Goal: Task Accomplishment & Management: Use online tool/utility

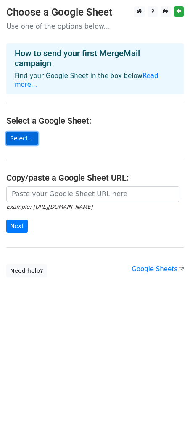
click at [16, 132] on link "Select..." at bounding box center [21, 138] width 31 height 13
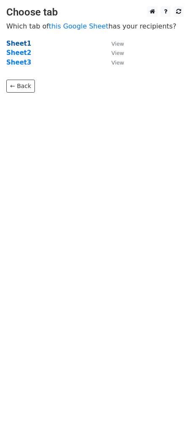
click at [19, 44] on strong "Sheet1" at bounding box center [18, 44] width 25 height 8
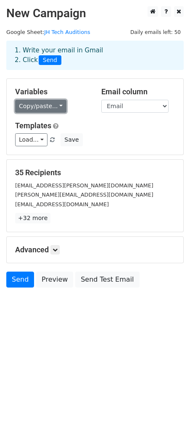
click at [59, 108] on link "Copy/paste..." at bounding box center [40, 106] width 51 height 13
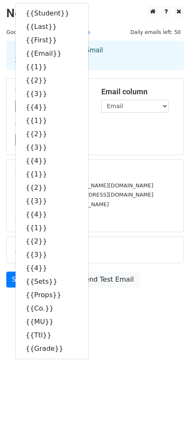
click at [143, 185] on div "[EMAIL_ADDRESS][PERSON_NAME][DOMAIN_NAME]" at bounding box center [95, 186] width 172 height 10
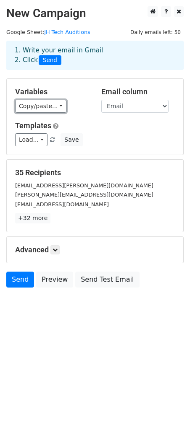
click at [23, 106] on link "Copy/paste..." at bounding box center [40, 106] width 51 height 13
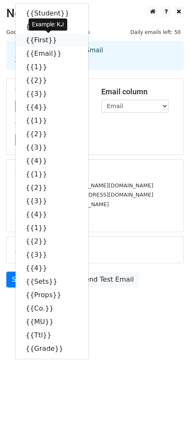
click at [35, 41] on link "{{First}}" at bounding box center [52, 40] width 73 height 13
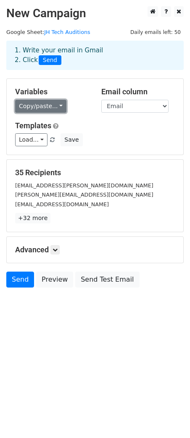
click at [51, 108] on link "Copy/paste..." at bounding box center [40, 106] width 51 height 13
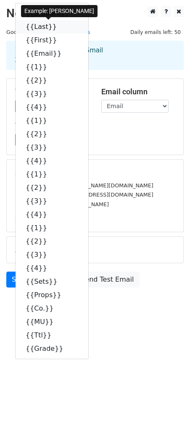
click at [39, 26] on link "{{Last}}" at bounding box center [52, 26] width 73 height 13
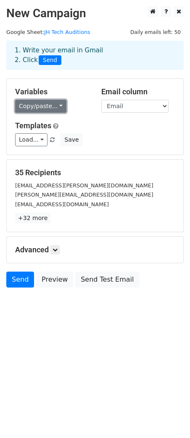
click at [24, 110] on link "Copy/paste..." at bounding box center [40, 106] width 51 height 13
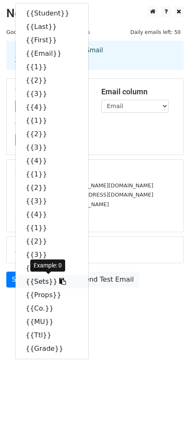
click at [34, 283] on link "{{Sets}}" at bounding box center [52, 281] width 73 height 13
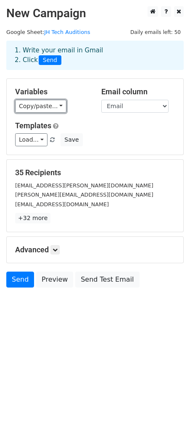
drag, startPoint x: 34, startPoint y: 108, endPoint x: 34, endPoint y: 116, distance: 7.6
click at [34, 108] on link "Copy/paste..." at bounding box center [40, 106] width 51 height 13
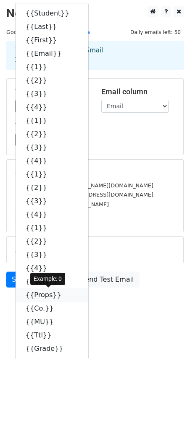
click at [33, 295] on link "{{Props}}" at bounding box center [52, 295] width 73 height 13
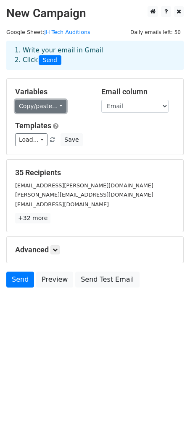
click at [41, 107] on link "Copy/paste..." at bounding box center [40, 106] width 51 height 13
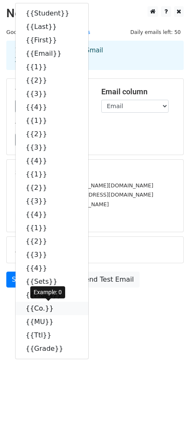
click at [36, 310] on link "{{Co.}}" at bounding box center [52, 308] width 73 height 13
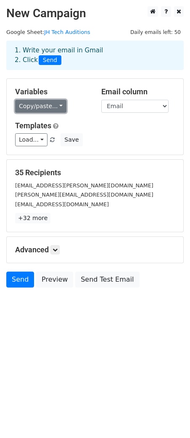
click at [29, 104] on link "Copy/paste..." at bounding box center [40, 106] width 51 height 13
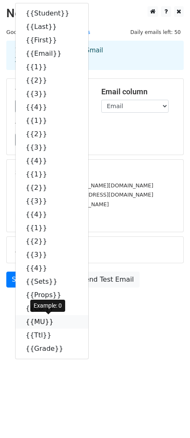
click at [29, 320] on link "{{MU}}" at bounding box center [52, 321] width 73 height 13
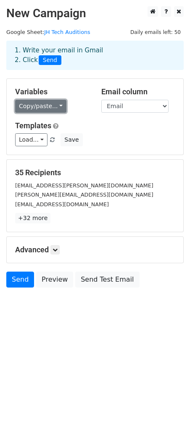
click at [42, 102] on link "Copy/paste..." at bounding box center [40, 106] width 51 height 13
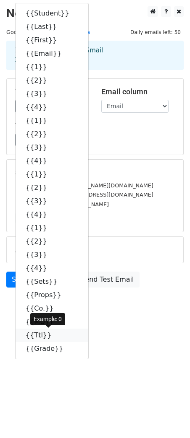
click at [34, 336] on link "{{Ttl}}" at bounding box center [52, 335] width 73 height 13
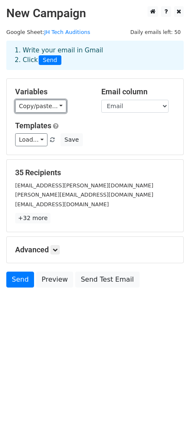
click at [26, 107] on link "Copy/paste..." at bounding box center [40, 106] width 51 height 13
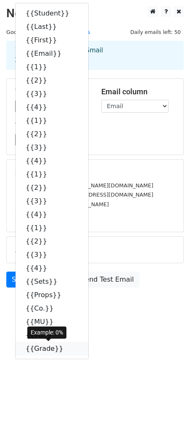
click at [37, 348] on link "{{Grade}}" at bounding box center [52, 348] width 73 height 13
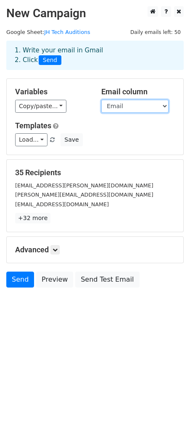
click at [161, 105] on select "Student Last First Email 1 2 3 4 1 2 3 4 1 2 3 4 1 2 3 4 Sets Props Co. MU Ttl …" at bounding box center [134, 106] width 67 height 13
click at [101, 100] on select "Student Last First Email 1 2 3 4 1 2 3 4 1 2 3 4 1 2 3 4 Sets Props Co. MU Ttl …" at bounding box center [134, 106] width 67 height 13
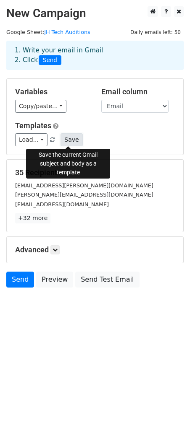
click at [73, 141] on button "Save" at bounding box center [71, 139] width 22 height 13
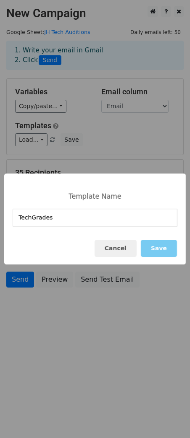
type input "TechGrades"
click at [161, 251] on button "Save" at bounding box center [159, 248] width 36 height 17
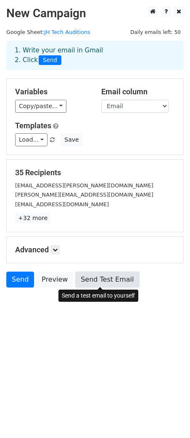
click at [99, 280] on link "Send Test Email" at bounding box center [107, 280] width 64 height 16
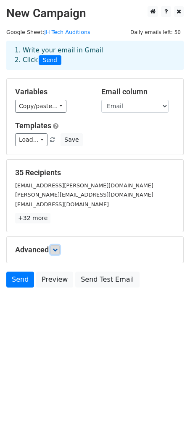
click at [57, 250] on icon at bounding box center [54, 249] width 5 height 5
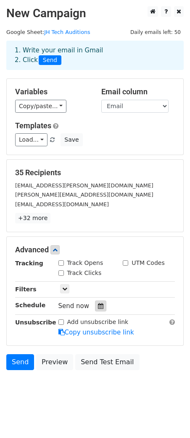
click at [99, 306] on icon at bounding box center [100, 306] width 5 height 6
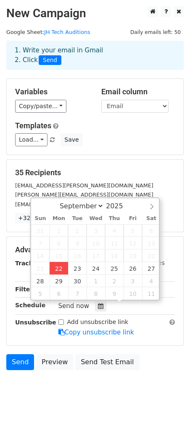
type input "[DATE] 17:23"
type input "05"
type input "23"
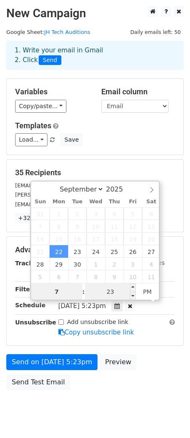
type input "7"
type input "[DATE] 19:23"
type input "07"
click at [111, 293] on input "23" at bounding box center [110, 292] width 51 height 17
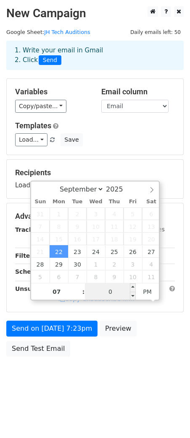
type input "00"
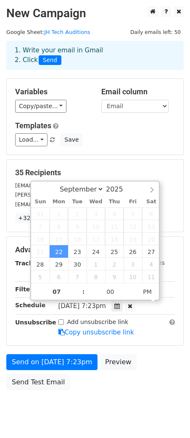
type input "[DATE] 19:00"
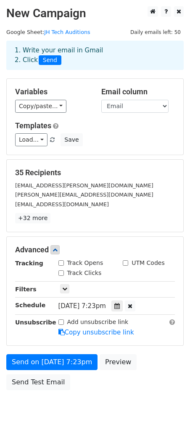
click at [169, 347] on form "Variables Copy/paste... {{Student}} {{Last}} {{First}} {{Email}} {{1}} {{2}} {{…" at bounding box center [94, 236] width 177 height 316
click at [45, 63] on span "Send" at bounding box center [50, 60] width 23 height 10
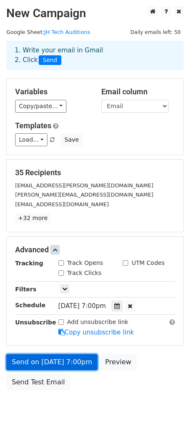
click at [27, 362] on link "Send on [DATE] 7:00pm" at bounding box center [51, 362] width 91 height 16
